Goal: Browse casually: Explore the website without a specific task or goal

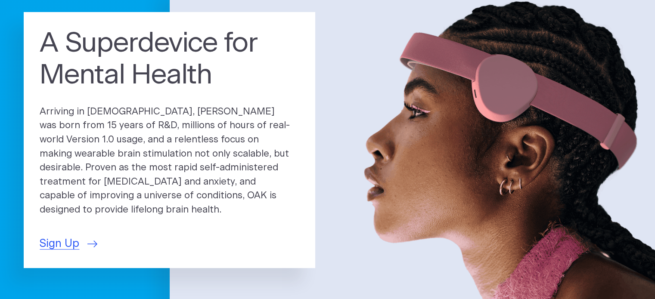
scroll to position [97, 0]
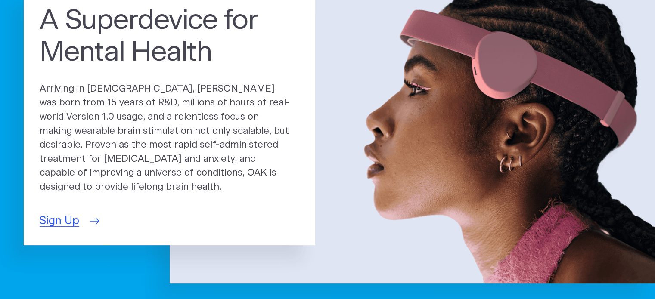
click at [73, 213] on span "Sign Up" at bounding box center [60, 221] width 40 height 16
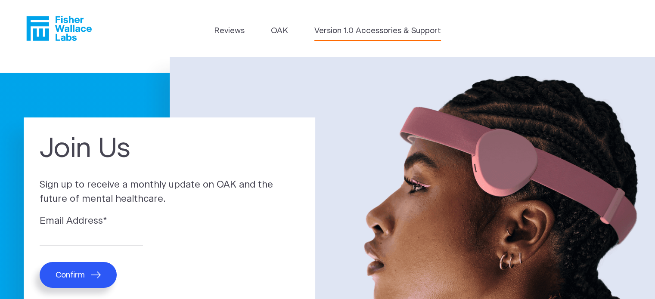
click at [337, 29] on link "Version 1.0 Accessories & Support" at bounding box center [377, 31] width 127 height 12
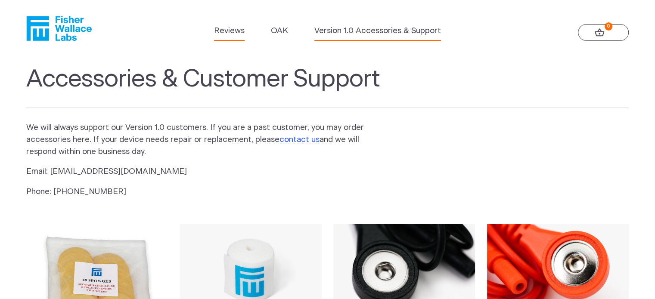
click at [232, 31] on link "Reviews" at bounding box center [229, 31] width 31 height 12
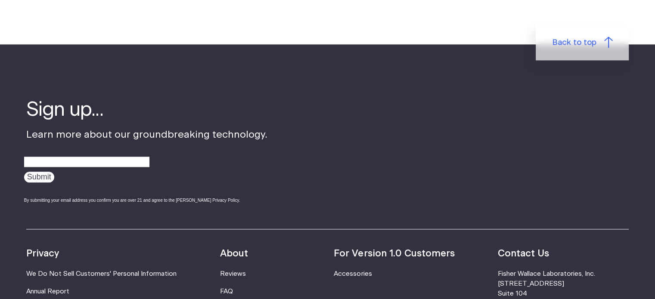
scroll to position [1012, 0]
